Goal: Task Accomplishment & Management: Use online tool/utility

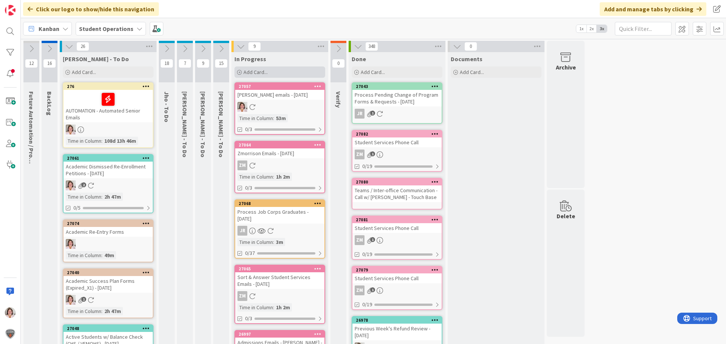
click at [287, 73] on div "Add Card..." at bounding box center [279, 72] width 91 height 11
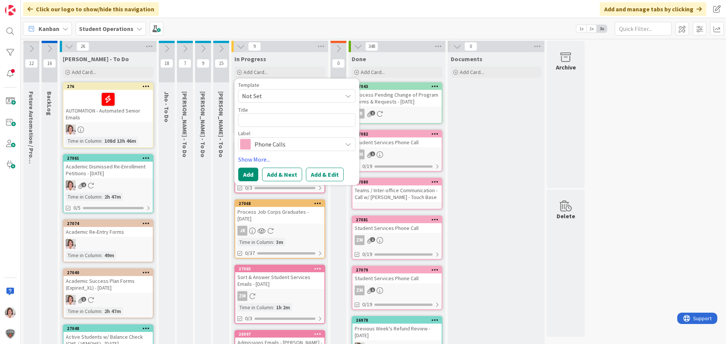
click at [289, 93] on span "Not Set" at bounding box center [289, 96] width 95 height 10
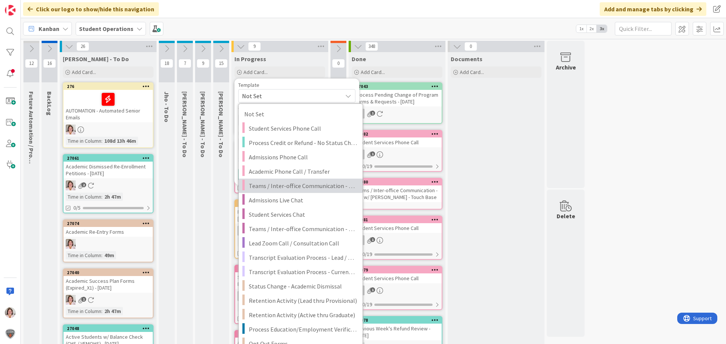
click at [293, 186] on span "Teams / Inter-office Communication - Call" at bounding box center [303, 186] width 108 height 10
type textarea "x"
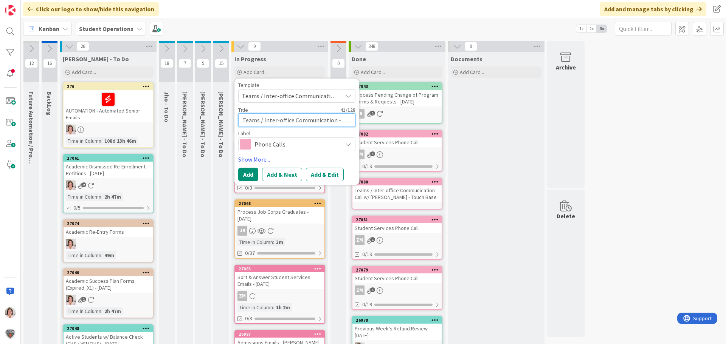
click at [350, 121] on textarea "Teams / Inter-office Communication - Call" at bounding box center [296, 120] width 117 height 14
type textarea "Teams / Inter-office Communication - Call"
type textarea "x"
type textarea "Teams / Inter-office Communication - Call -"
type textarea "x"
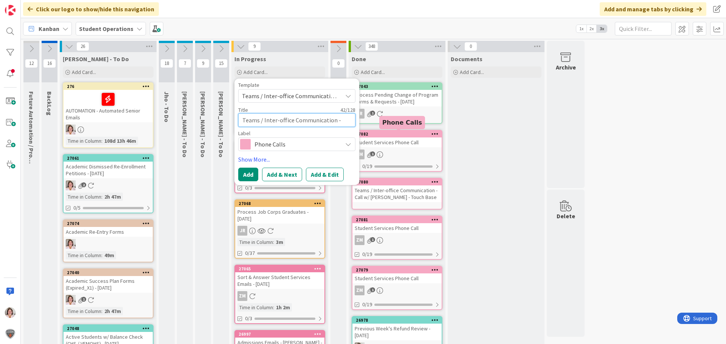
type textarea "Teams / Inter-office Communication - Call -"
type textarea "x"
type textarea "Teams / Inter-office Communication - Call - Y"
type textarea "x"
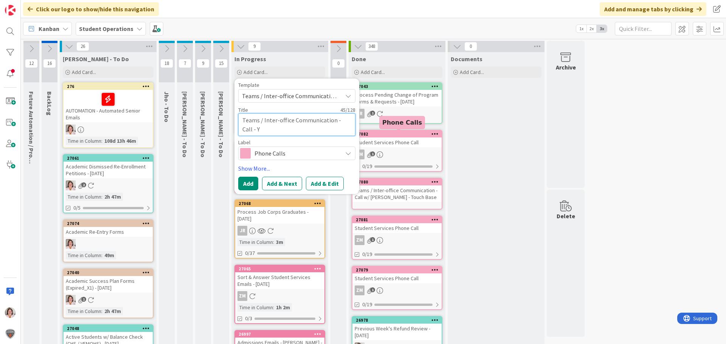
type textarea "Teams / Inter-office Communication - Call - Yv"
type textarea "x"
type textarea "Teams / Inter-office Communication - Call - [GEOGRAPHIC_DATA]"
type textarea "x"
type textarea "Teams / Inter-office Communication - Call - [PERSON_NAME]"
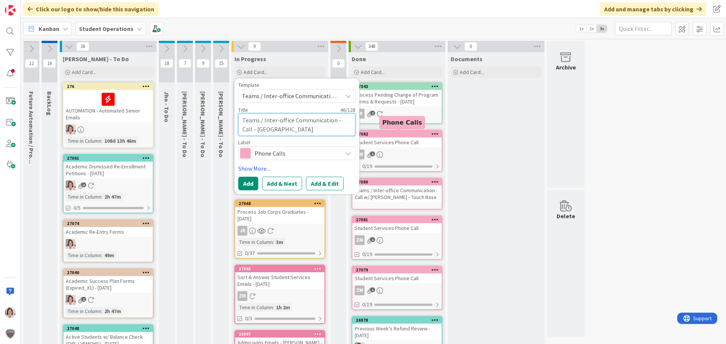
type textarea "x"
type textarea "Teams / Inter-office Communication - Call - [GEOGRAPHIC_DATA]"
type textarea "x"
type textarea "Teams / Inter-office Communication - Call - [PERSON_NAME]"
type textarea "x"
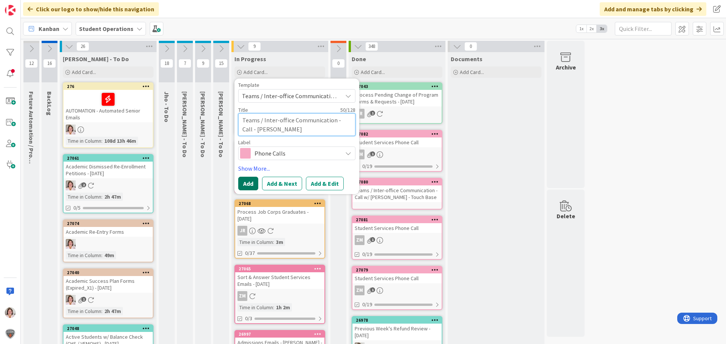
type textarea "Teams / Inter-office Communication - Call - [PERSON_NAME]"
click at [245, 183] on button "Add" at bounding box center [248, 184] width 20 height 14
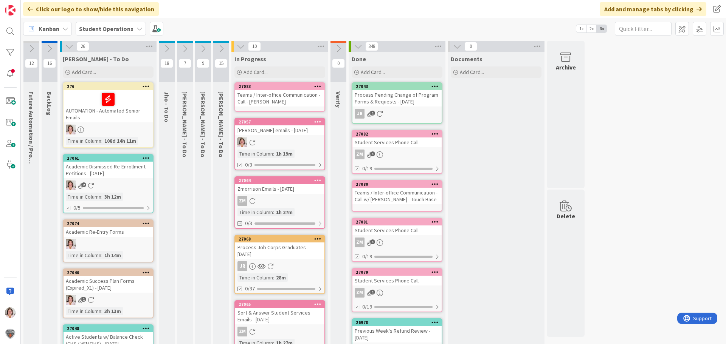
click at [320, 85] on icon at bounding box center [317, 86] width 7 height 5
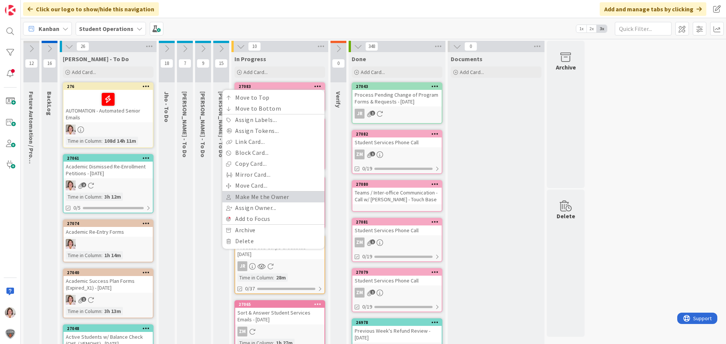
click at [280, 199] on link "Make Me the Owner" at bounding box center [273, 197] width 102 height 11
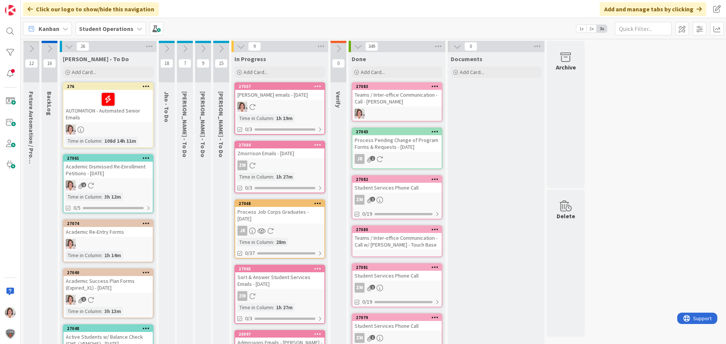
click at [437, 230] on icon at bounding box center [434, 229] width 7 height 5
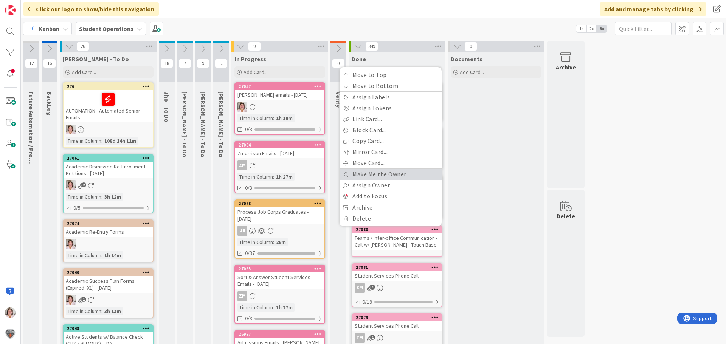
click at [379, 175] on link "Make Me the Owner" at bounding box center [391, 174] width 102 height 11
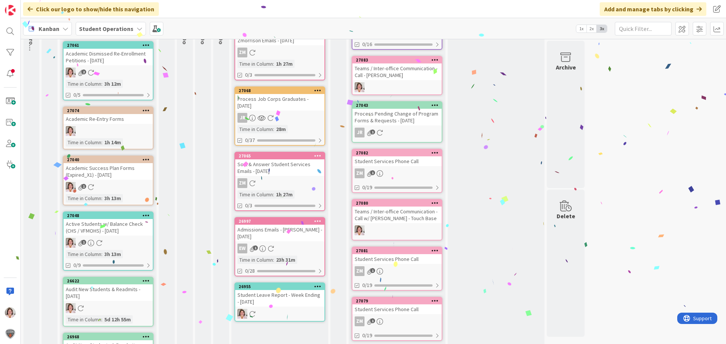
scroll to position [113, 0]
